Goal: Task Accomplishment & Management: Use online tool/utility

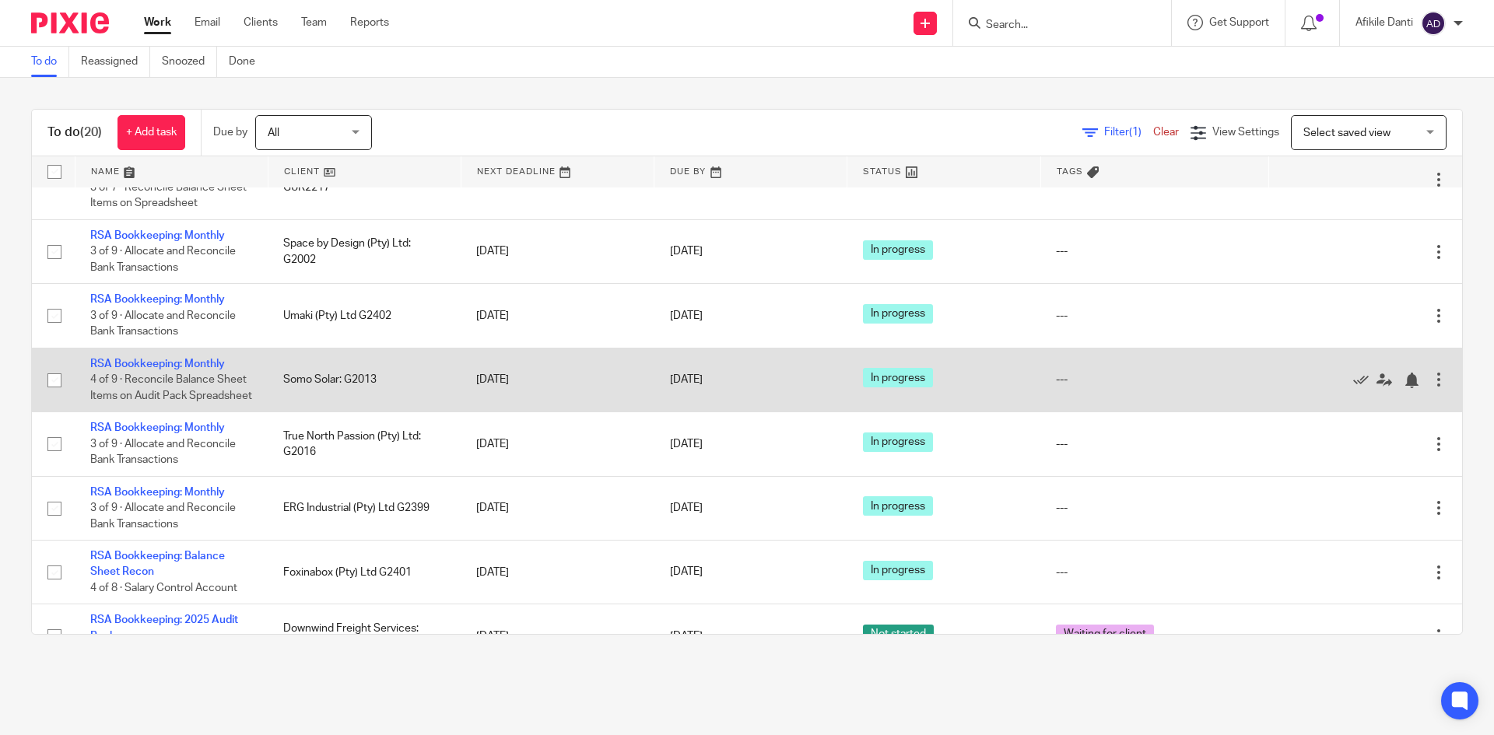
scroll to position [798, 0]
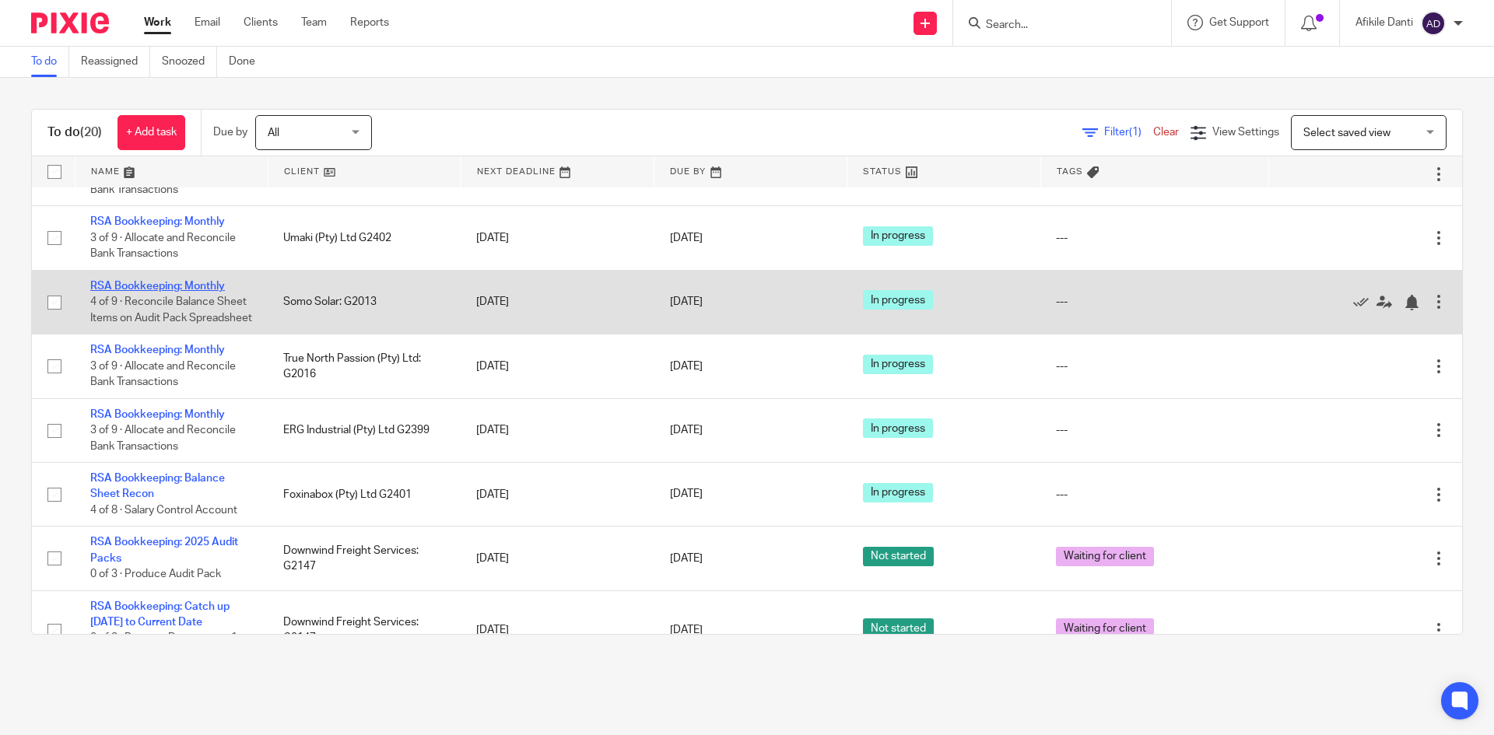
click at [188, 292] on link "RSA Bookkeeping: Monthly" at bounding box center [157, 286] width 135 height 11
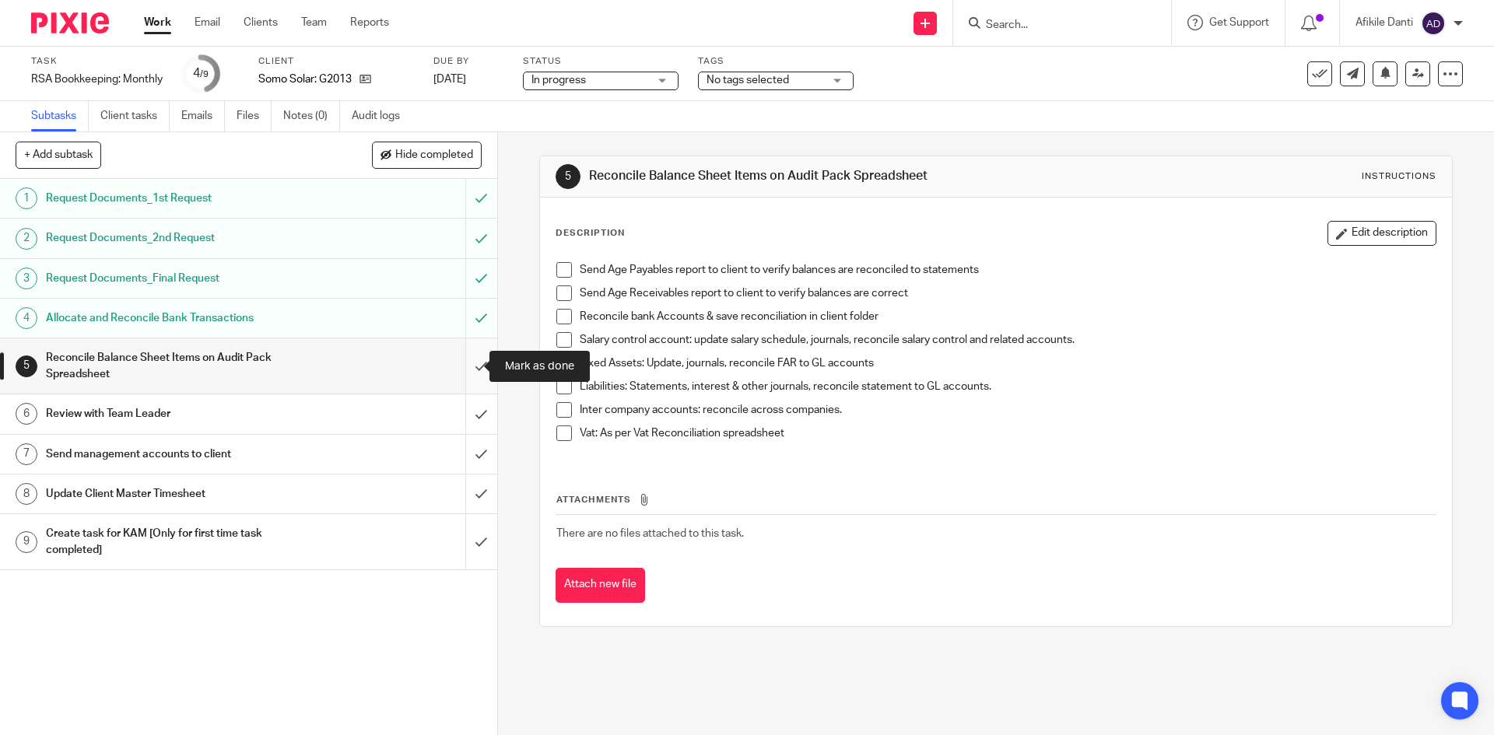
click at [461, 381] on input "submit" at bounding box center [248, 366] width 497 height 55
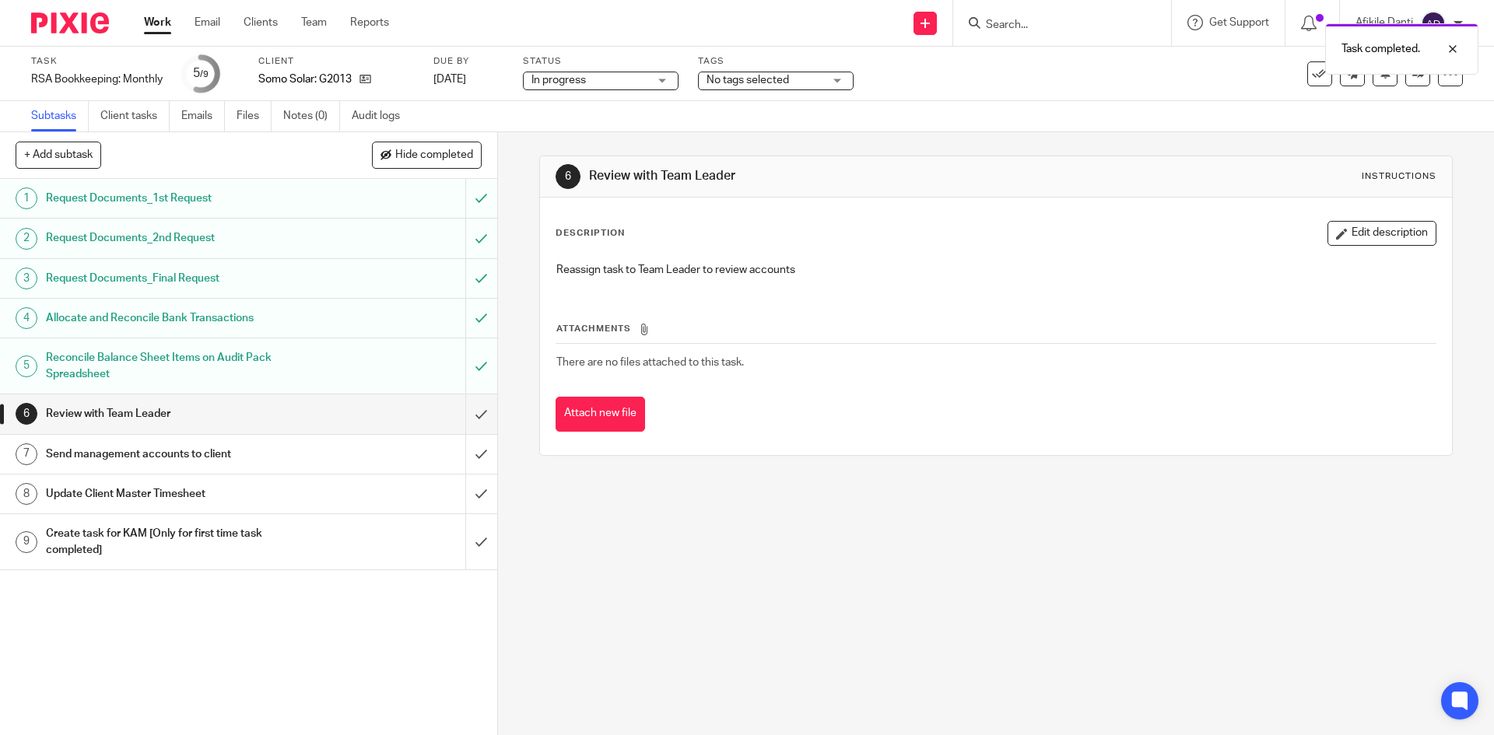
click at [157, 30] on link "Work" at bounding box center [157, 23] width 27 height 16
